Goal: Information Seeking & Learning: Learn about a topic

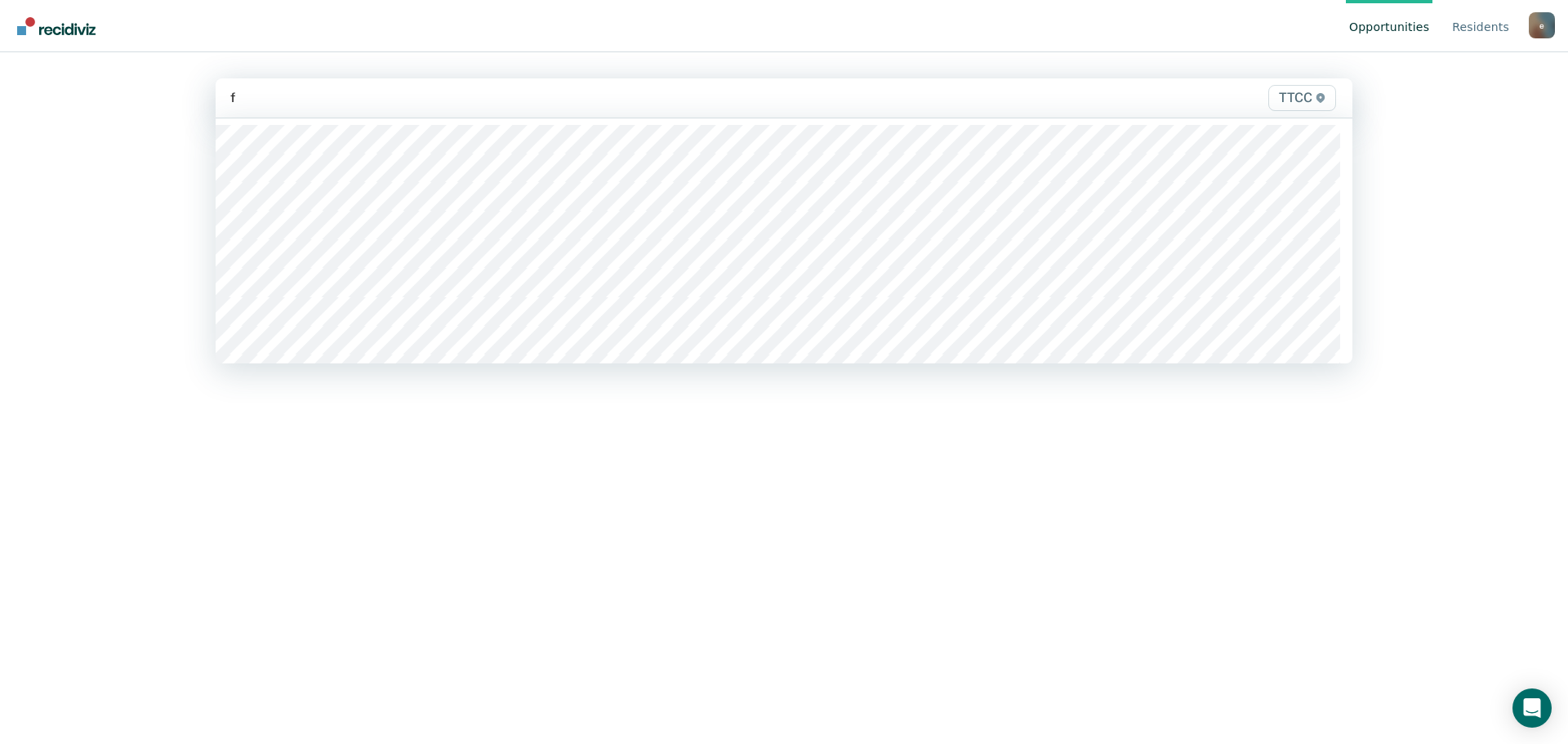
type input "fc"
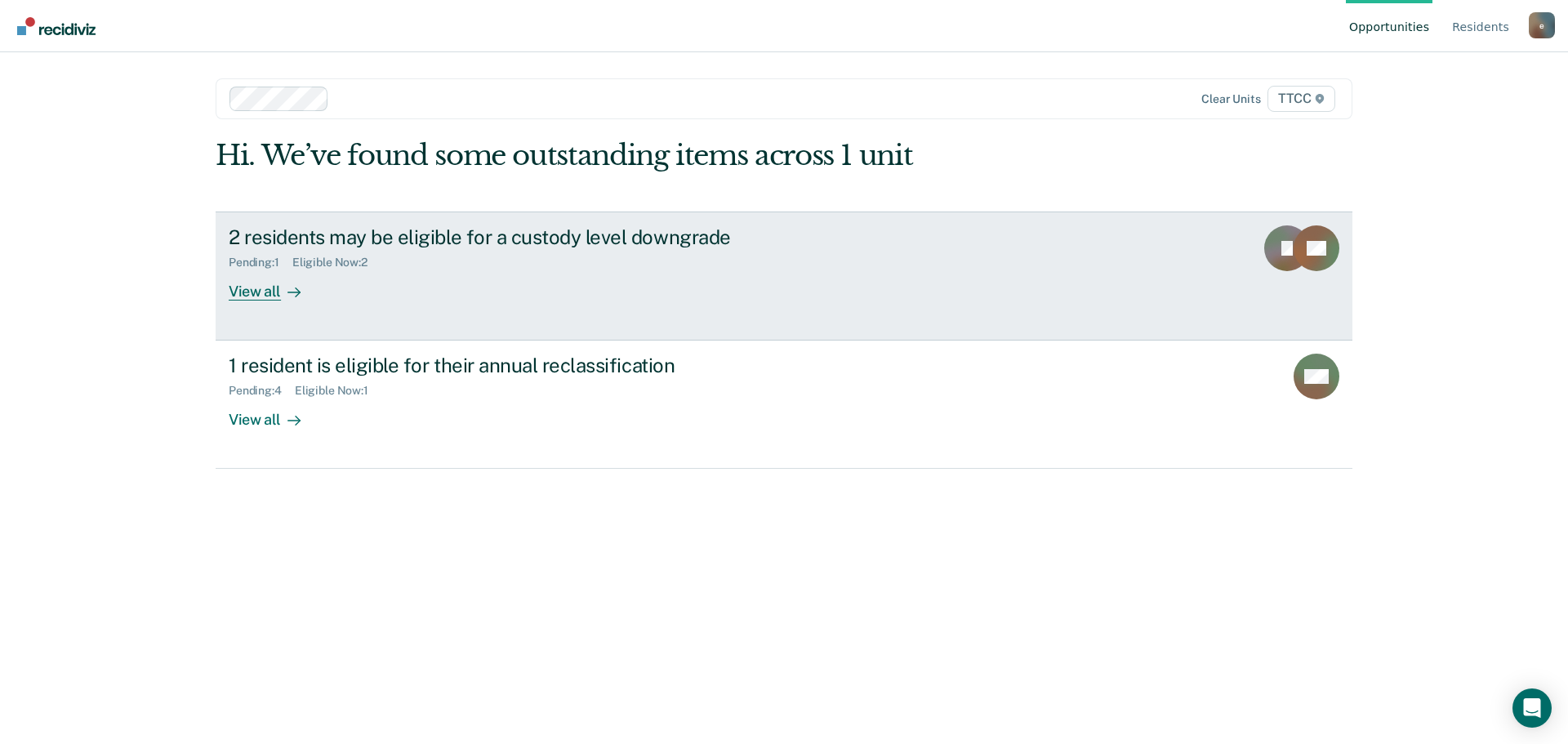
click at [255, 294] on div "View all" at bounding box center [274, 284] width 91 height 32
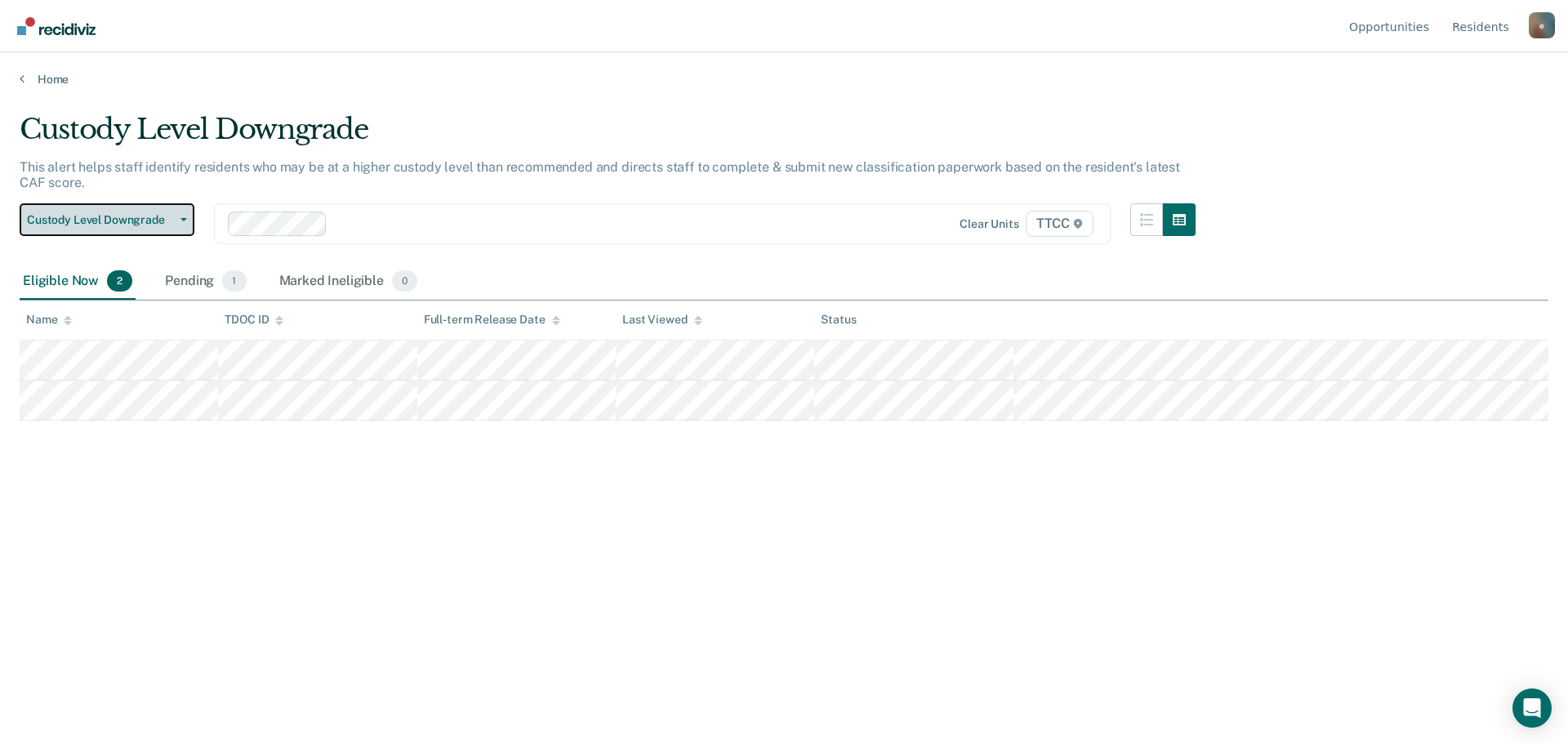
click at [134, 219] on span "Custody Level Downgrade" at bounding box center [100, 220] width 147 height 13
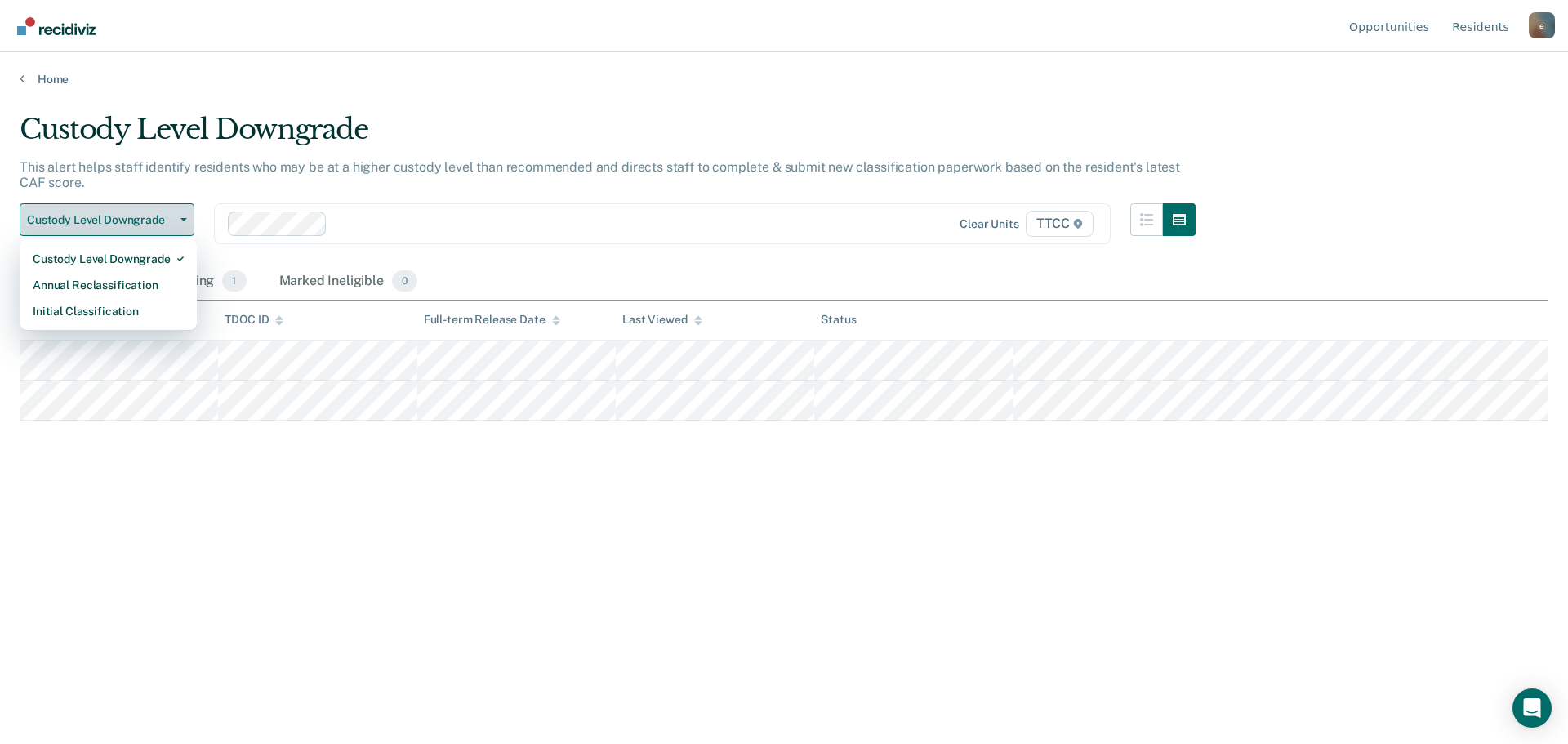
click at [147, 219] on span "Custody Level Downgrade" at bounding box center [100, 220] width 147 height 13
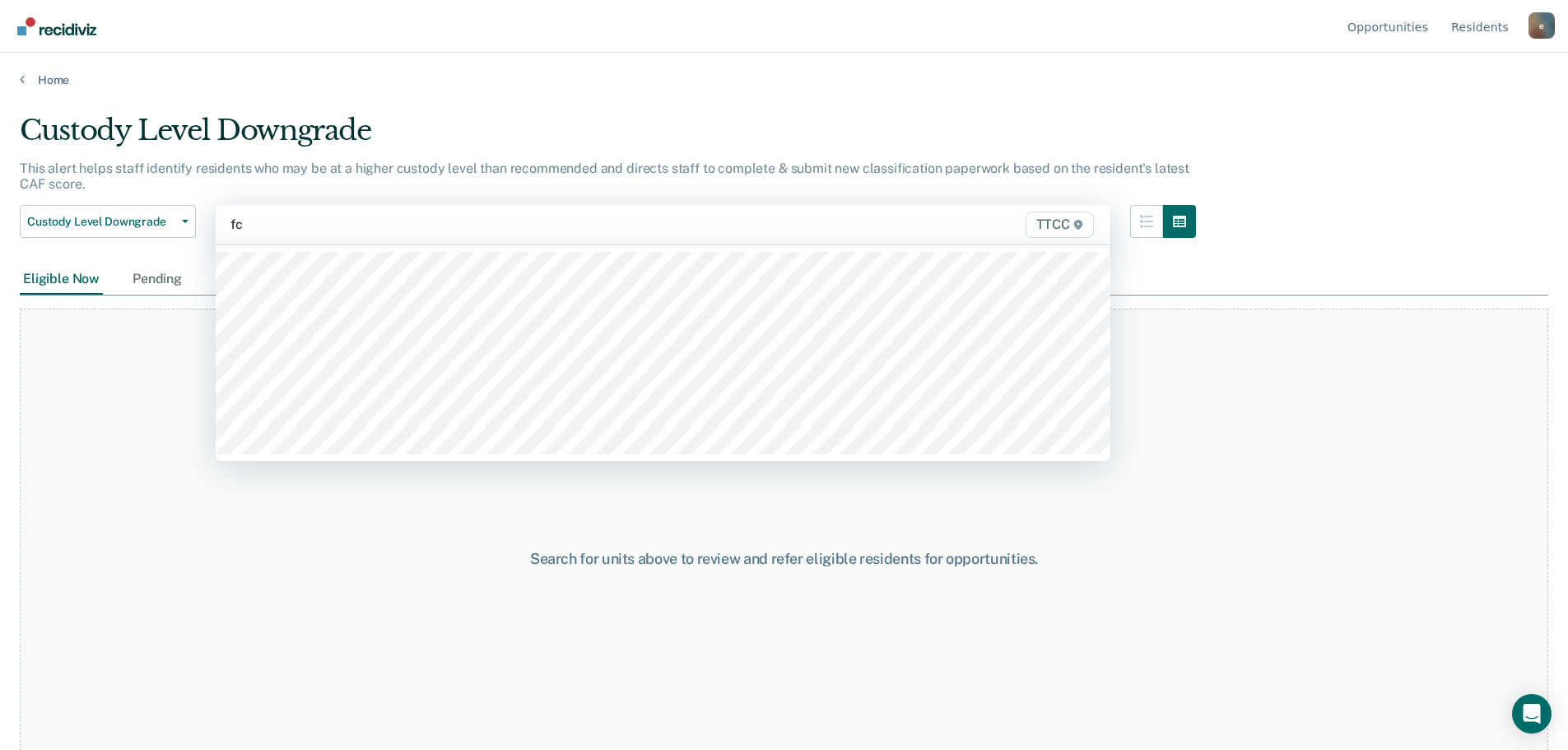
type input "fc1"
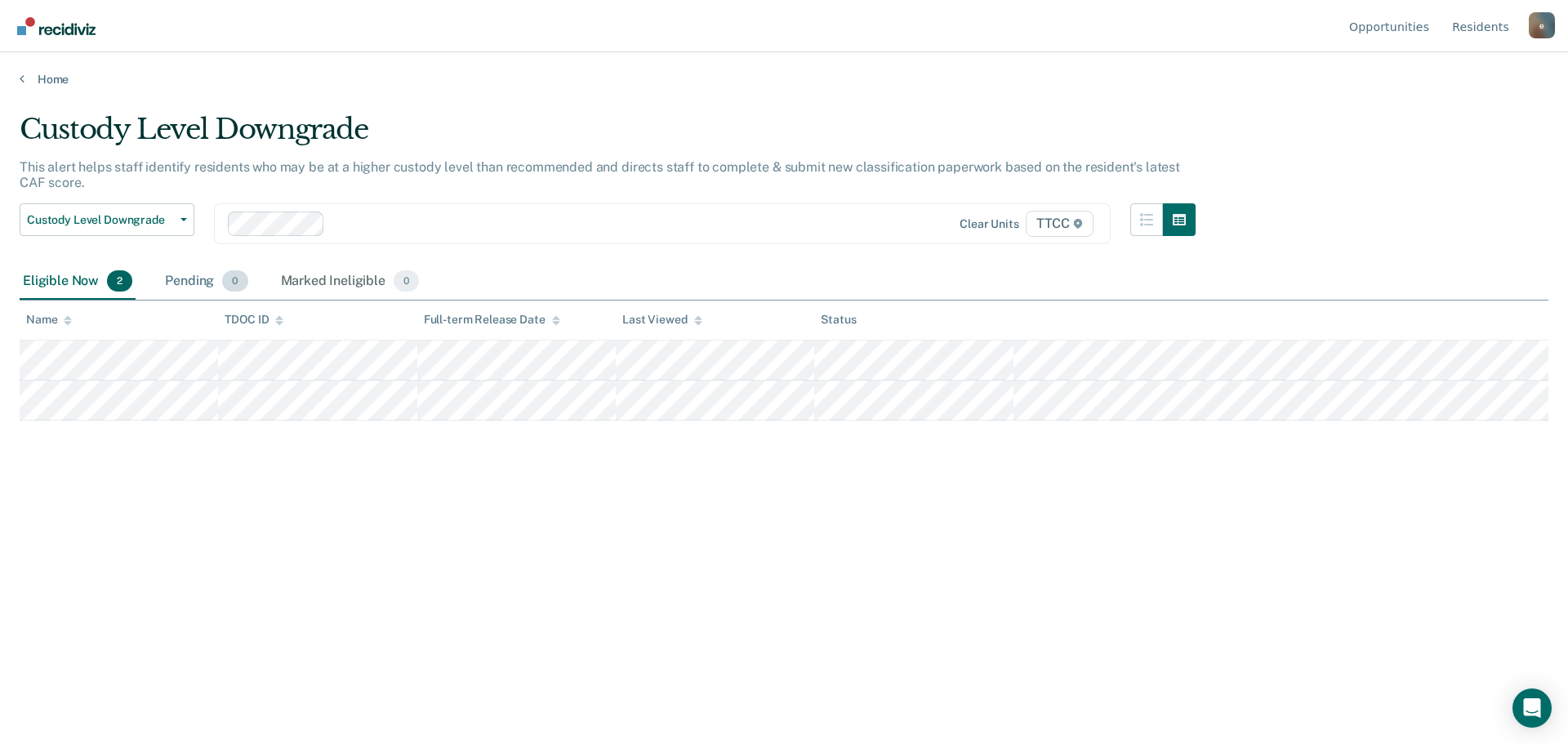
click at [179, 285] on div "Pending 0" at bounding box center [206, 281] width 89 height 36
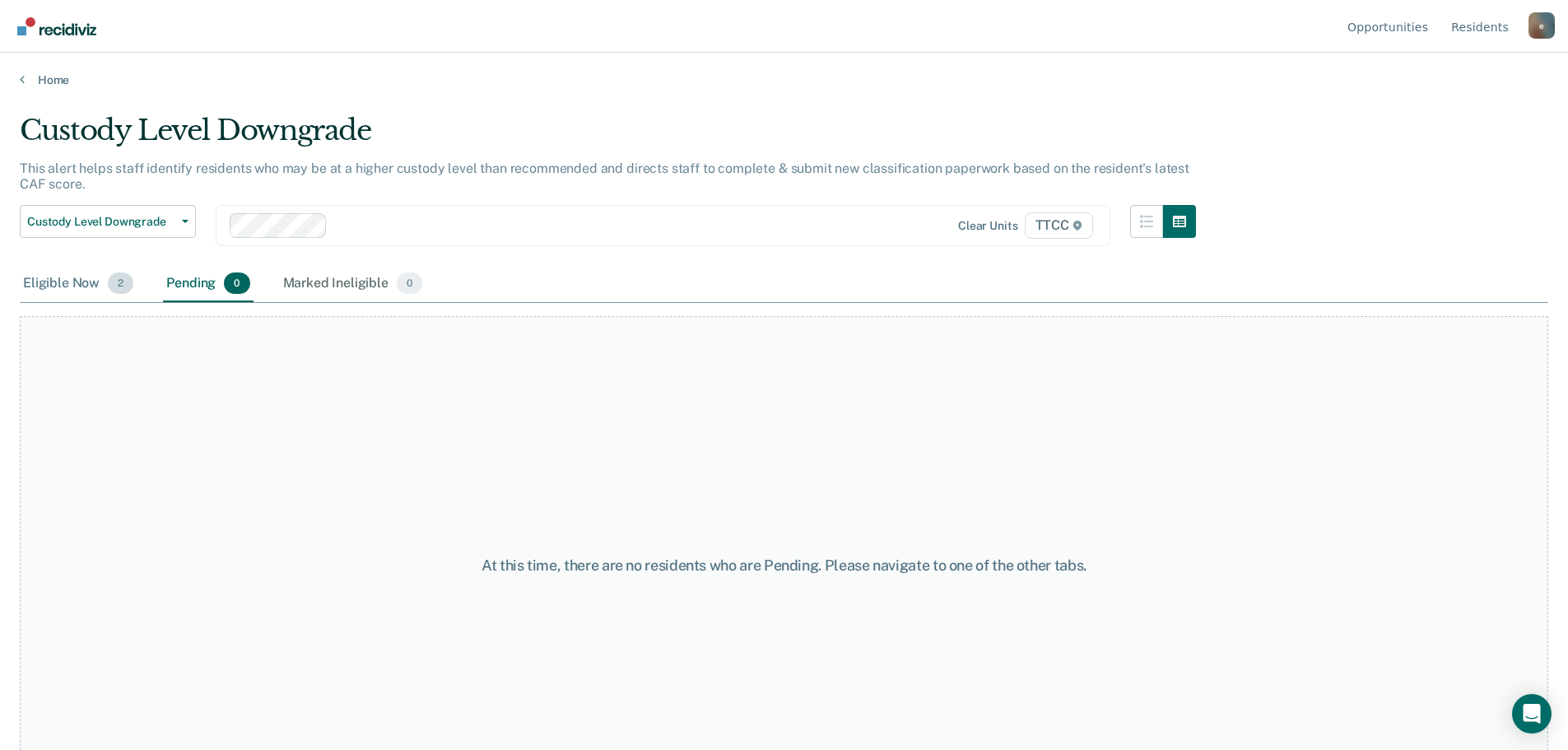
click at [134, 283] on div "Eligible Now 2" at bounding box center [78, 283] width 117 height 36
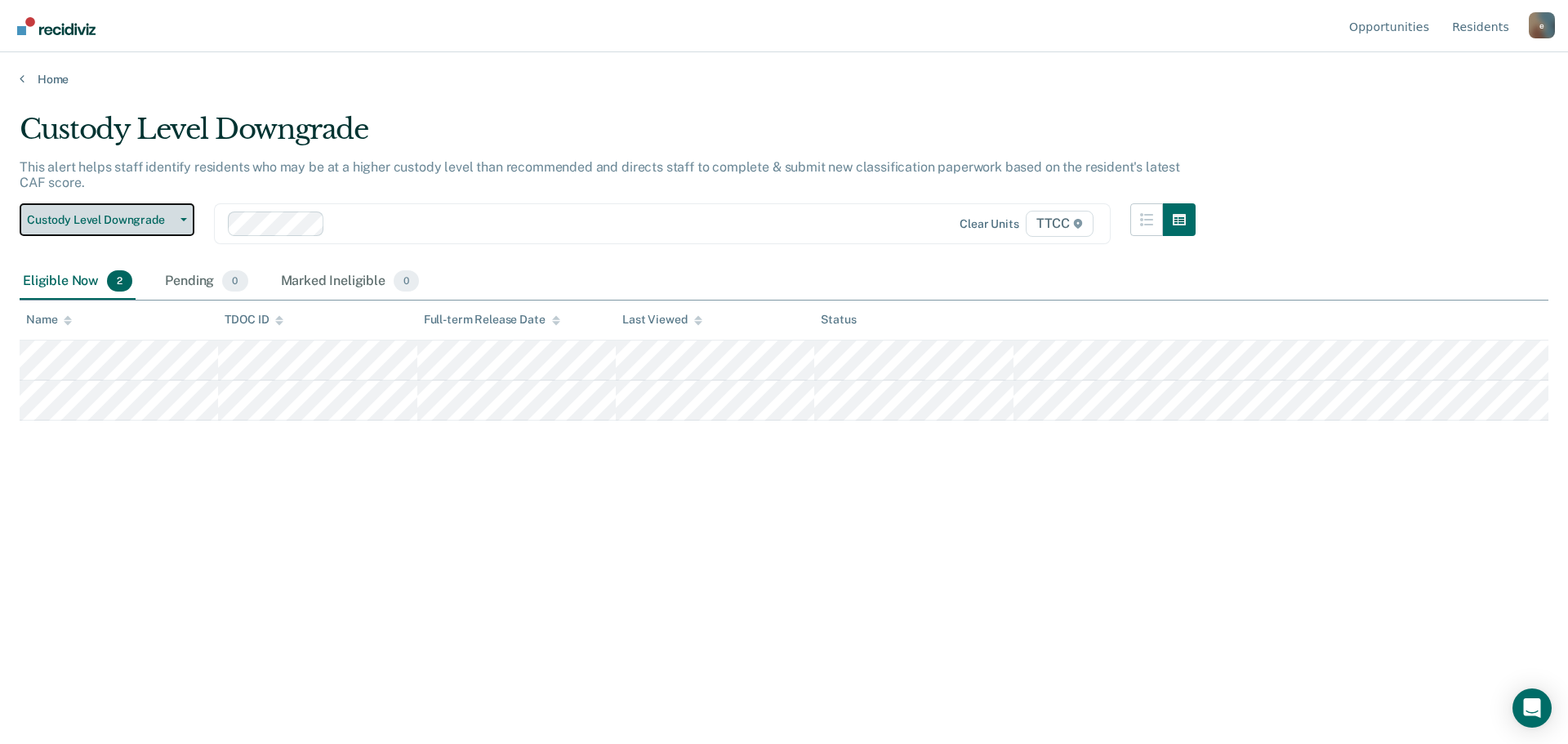
click at [165, 224] on span "Custody Level Downgrade" at bounding box center [100, 220] width 147 height 13
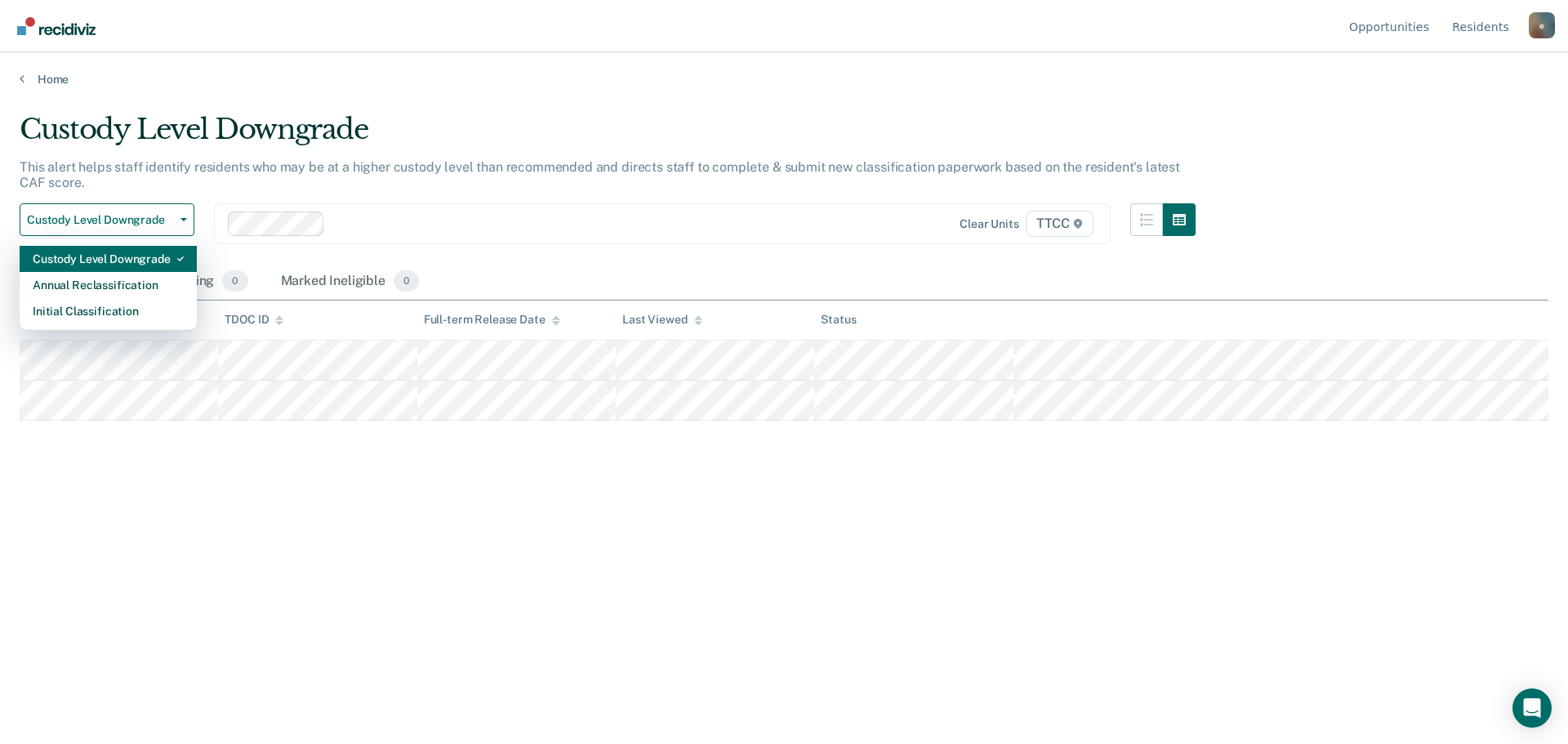
click at [140, 260] on div "Custody Level Downgrade" at bounding box center [108, 259] width 151 height 26
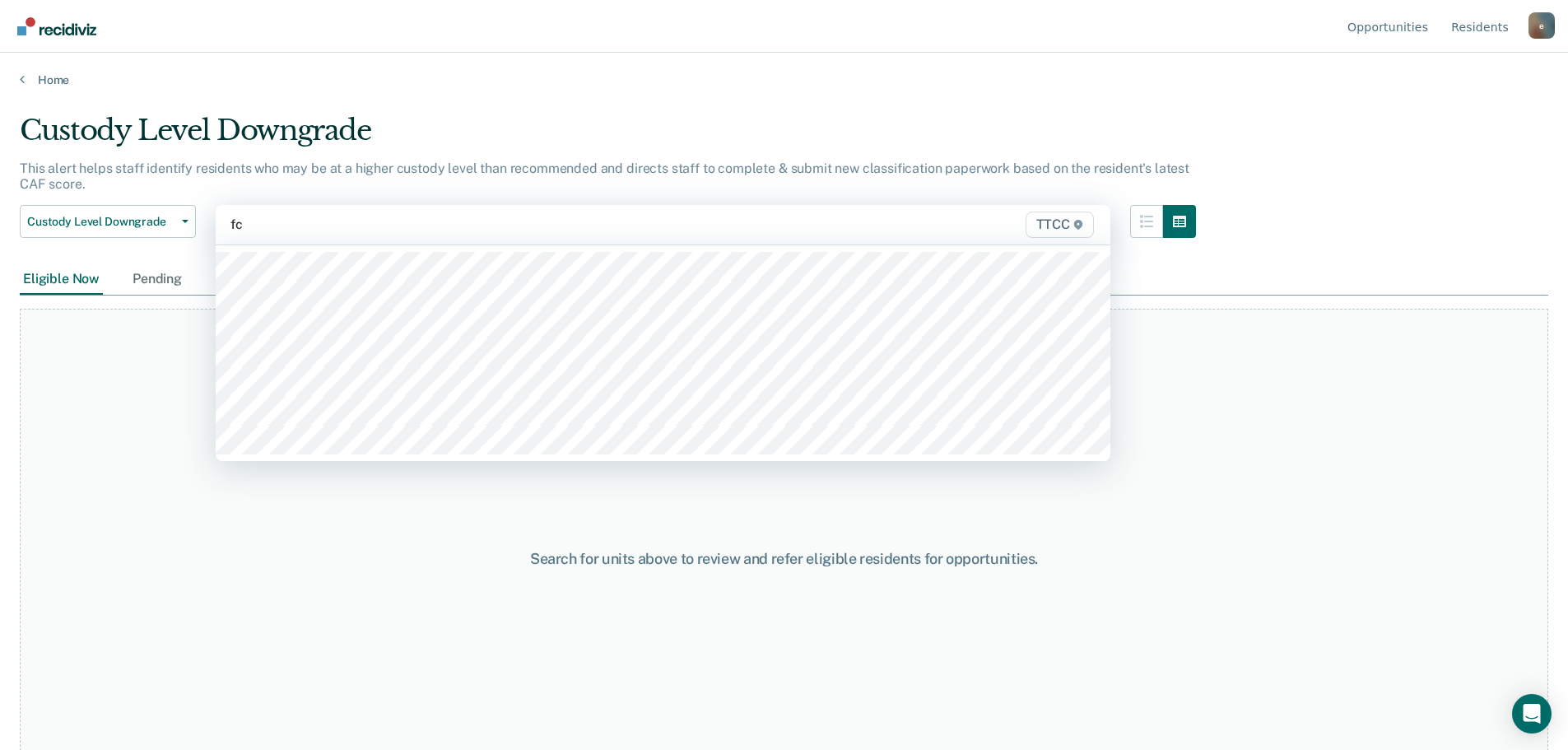
type input "fc2"
